Goal: Navigation & Orientation: Find specific page/section

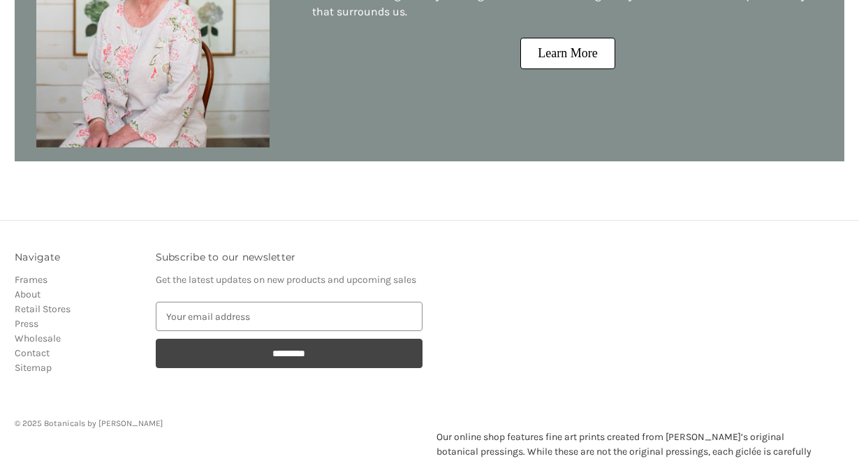
scroll to position [1546, 0]
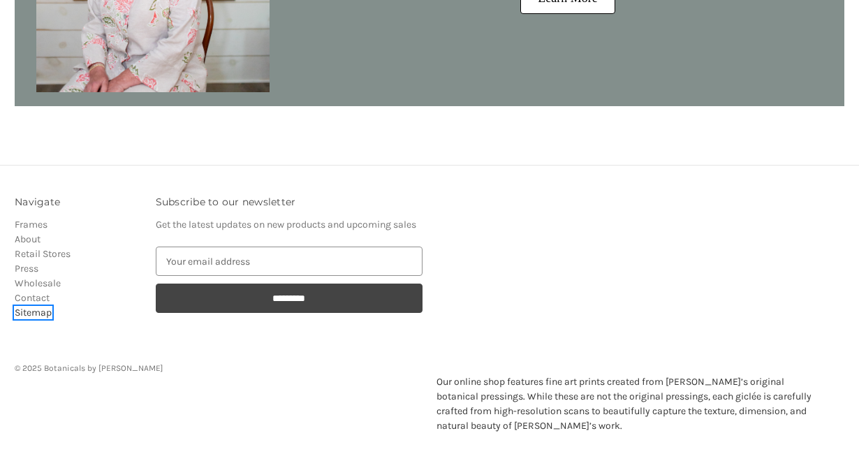
click at [39, 307] on link "Sitemap" at bounding box center [33, 313] width 37 height 12
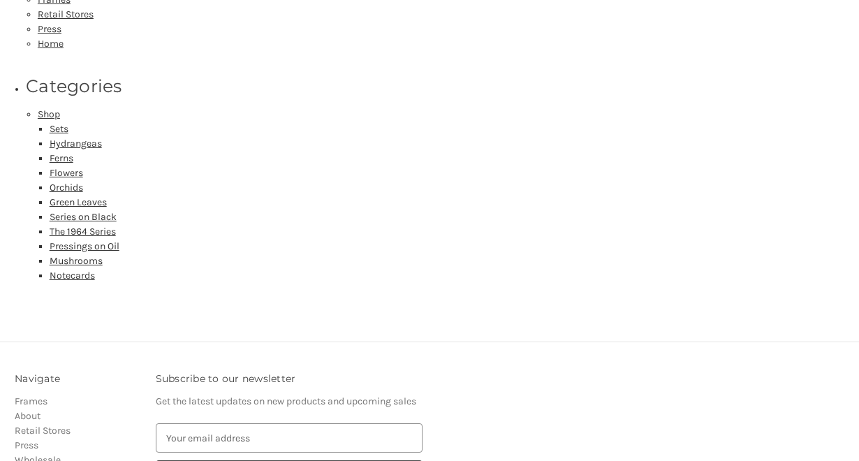
scroll to position [468, 0]
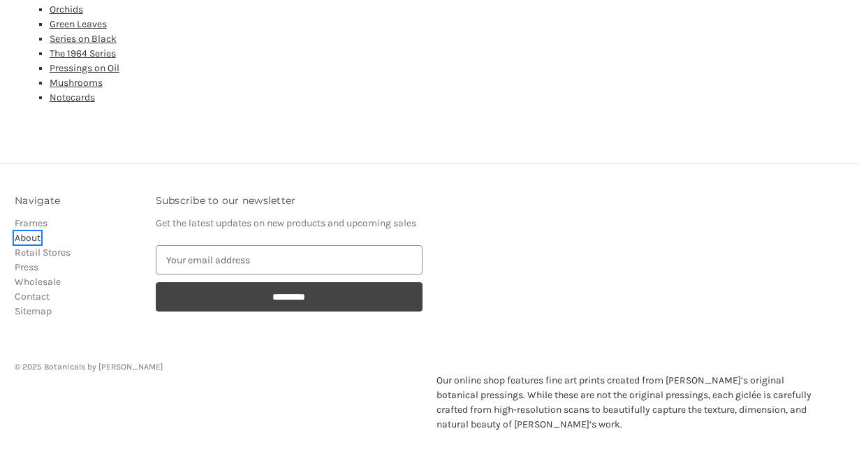
click at [27, 232] on link "About" at bounding box center [28, 238] width 26 height 12
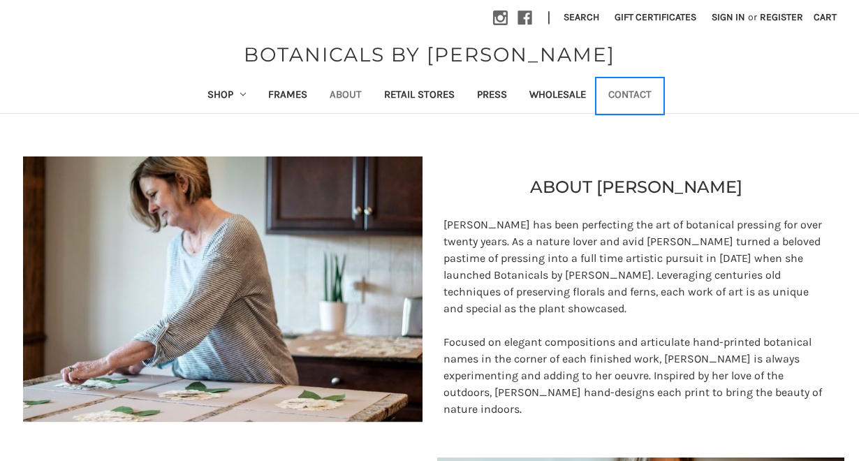
click at [622, 98] on link "Contact" at bounding box center [630, 96] width 66 height 34
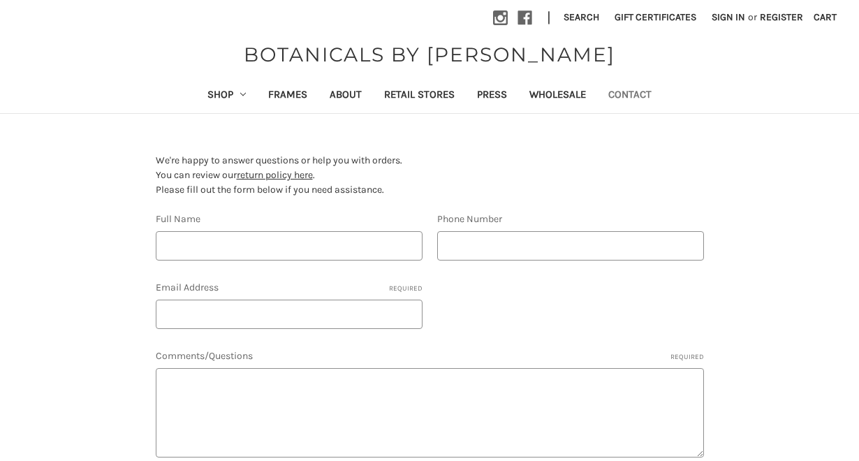
click at [280, 181] on p "We're happy to answer questions or help you with orders. You can review our ret…" at bounding box center [430, 175] width 548 height 44
click at [281, 175] on link "return policy here" at bounding box center [275, 175] width 76 height 12
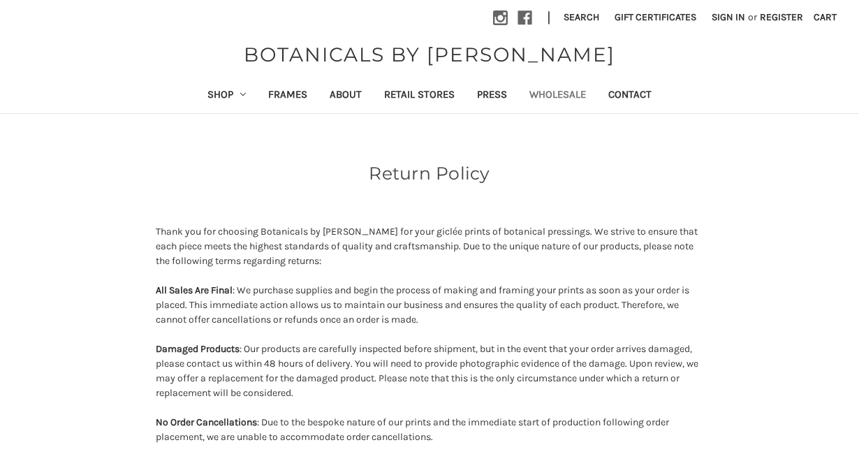
click at [569, 94] on link "Wholesale" at bounding box center [557, 96] width 79 height 34
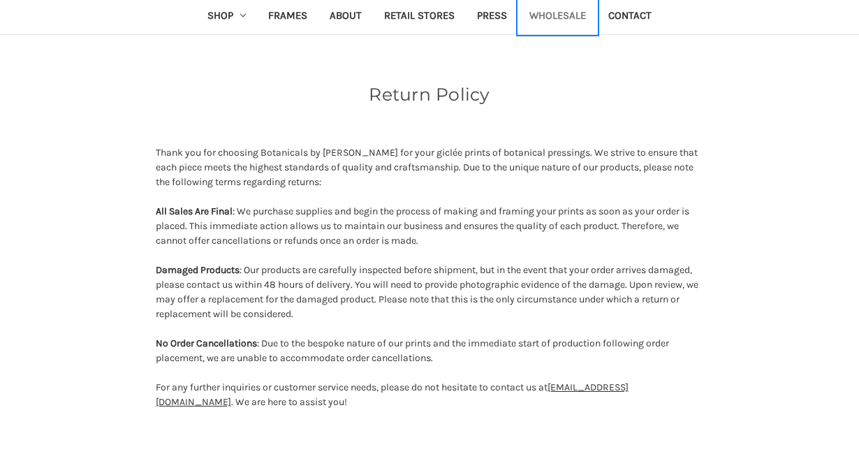
scroll to position [85, 0]
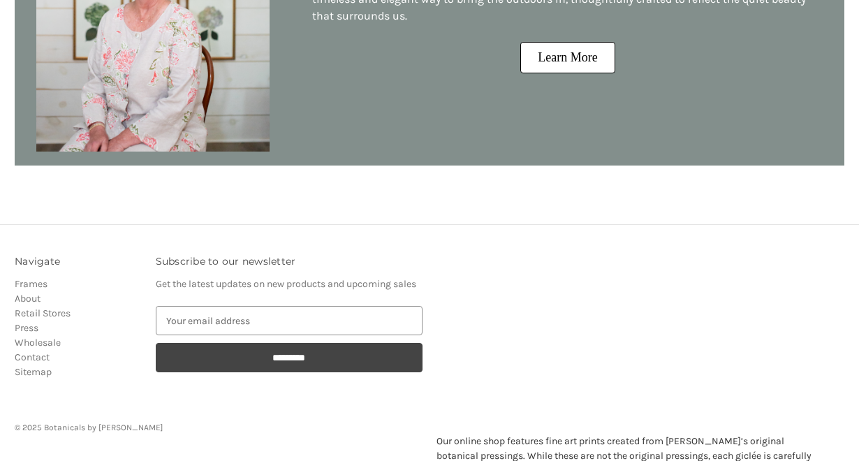
scroll to position [1546, 0]
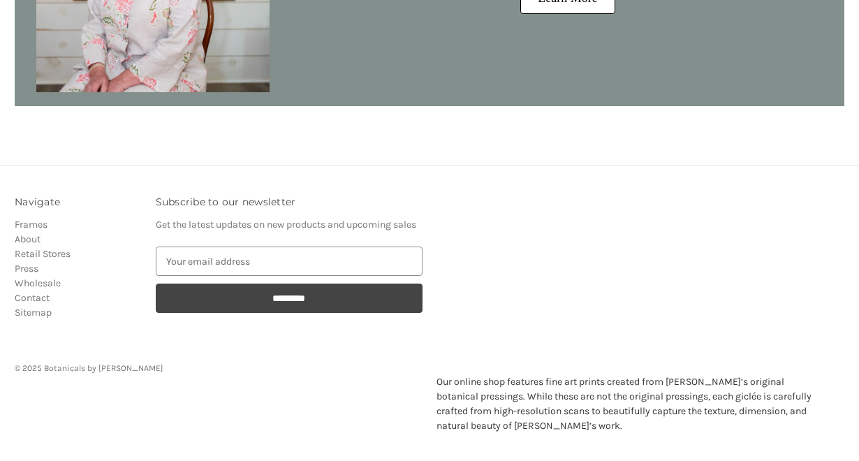
click at [123, 195] on h3 "Navigate" at bounding box center [78, 202] width 126 height 15
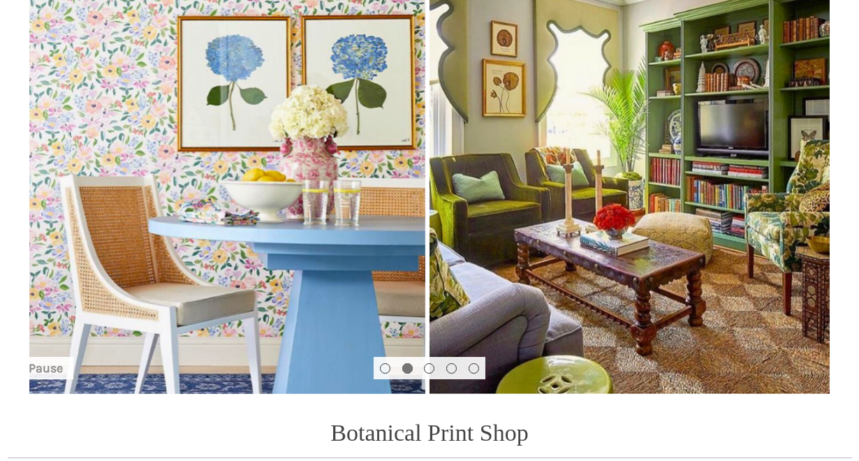
scroll to position [0, 0]
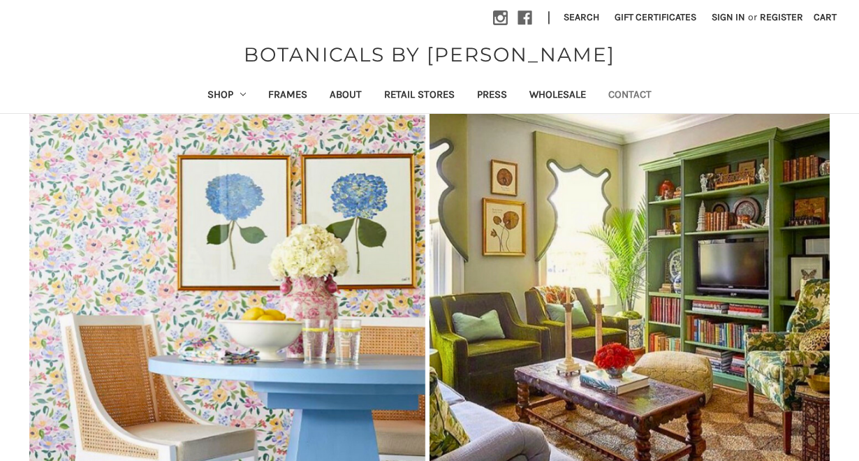
click at [639, 91] on link "Contact" at bounding box center [630, 96] width 66 height 34
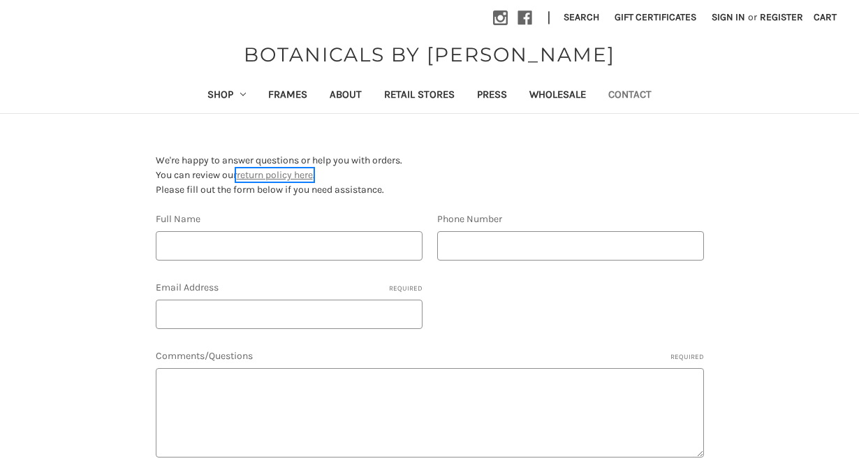
click at [287, 175] on link "return policy here" at bounding box center [275, 175] width 76 height 12
